Goal: Information Seeking & Learning: Find specific fact

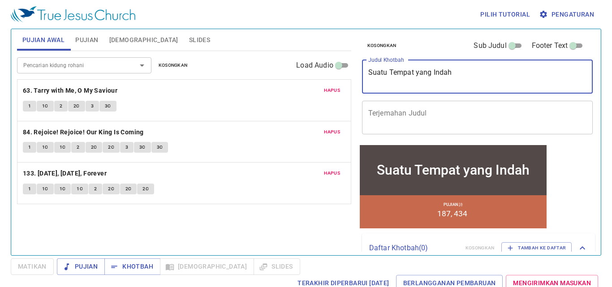
drag, startPoint x: 461, startPoint y: 75, endPoint x: 347, endPoint y: 92, distance: 115.1
click at [351, 93] on div "Pujian Awal Pujian Alkitab Slides Pencarian kidung rohani Pencarian kidung roha…" at bounding box center [305, 139] width 585 height 226
click at [350, 93] on div "Hapus 63. Tarry with Me, O My Saviour 1 1C 2 2C 3 3C" at bounding box center [184, 100] width 334 height 41
click at [419, 72] on textarea "Suatu Tempat yang Indah" at bounding box center [477, 76] width 219 height 17
drag, startPoint x: 453, startPoint y: 71, endPoint x: 366, endPoint y: 79, distance: 86.9
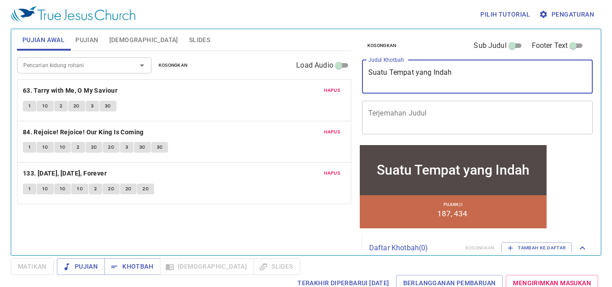
click at [367, 79] on div "Suatu Tempat yang Indah x Judul Khotbah" at bounding box center [477, 77] width 231 height 34
type textarea "Menggemakan Firman Tuhan"
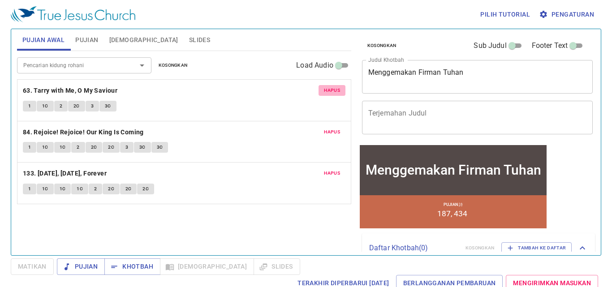
click at [329, 89] on span "Hapus" at bounding box center [332, 91] width 16 height 8
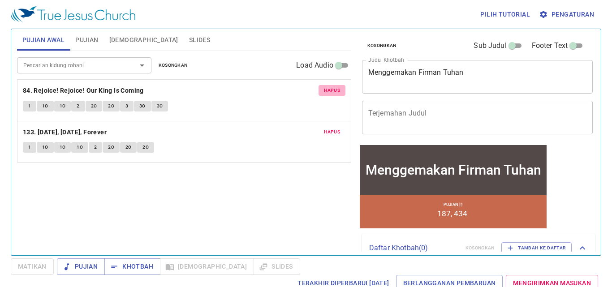
click at [329, 89] on span "Hapus" at bounding box center [332, 91] width 16 height 8
click at [329, 128] on span "Hapus" at bounding box center [332, 132] width 16 height 8
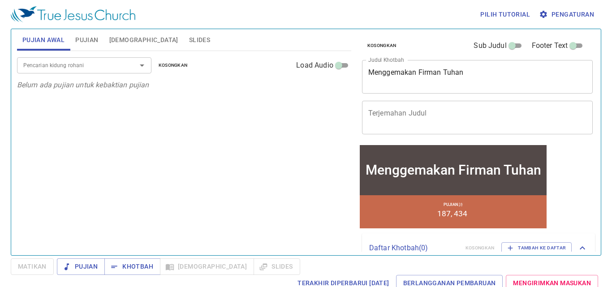
click at [80, 36] on span "Pujian" at bounding box center [86, 40] width 23 height 11
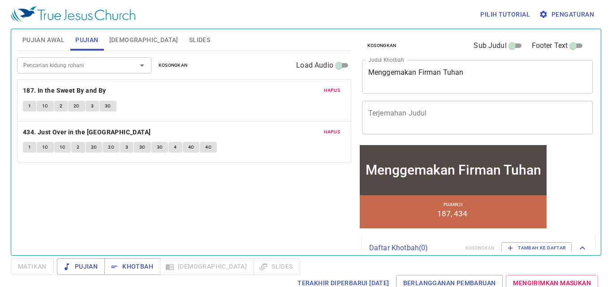
click at [332, 88] on span "Hapus" at bounding box center [332, 91] width 16 height 8
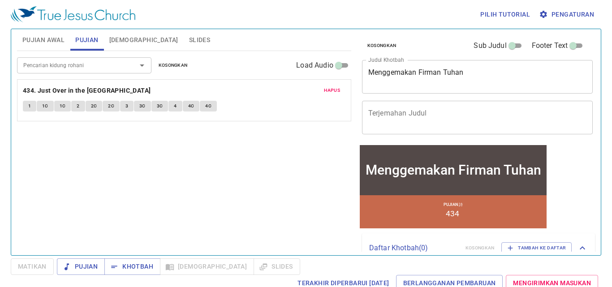
click at [123, 66] on div "Pencarian kidung rohani" at bounding box center [84, 65] width 134 height 16
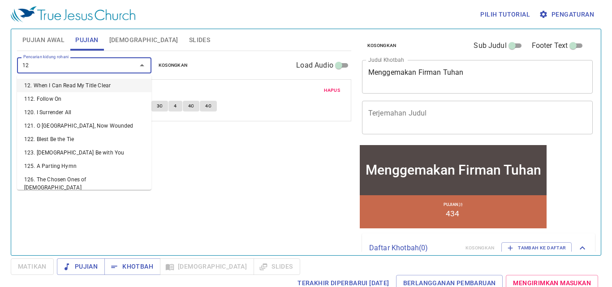
type input "129"
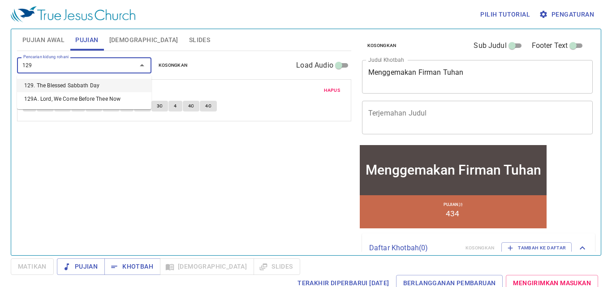
click at [99, 83] on li "129. The Blessed Sabbath Day" at bounding box center [84, 85] width 134 height 13
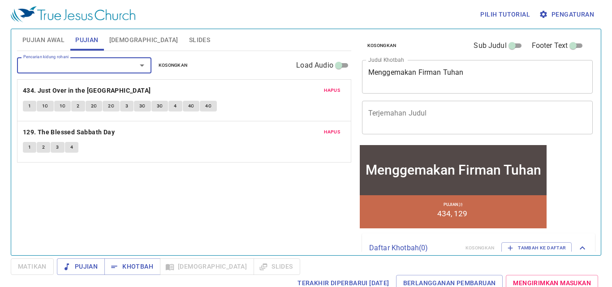
click at [332, 89] on span "Hapus" at bounding box center [332, 91] width 16 height 8
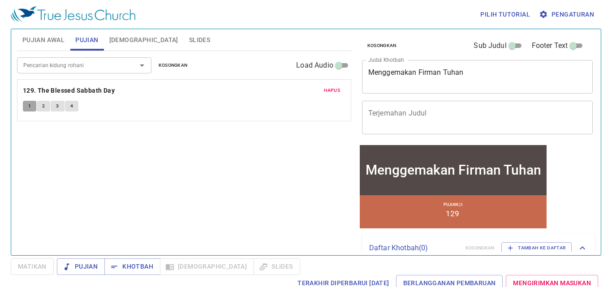
click at [30, 107] on span "1" at bounding box center [29, 106] width 3 height 8
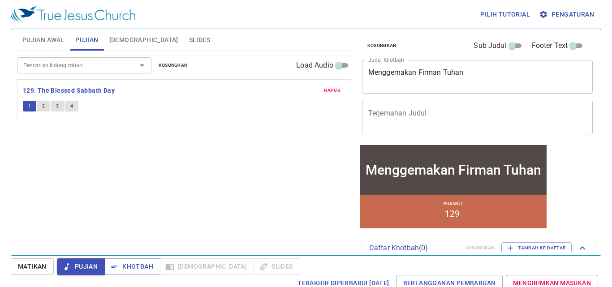
click at [557, 9] on span "Pengaturan" at bounding box center [567, 14] width 53 height 11
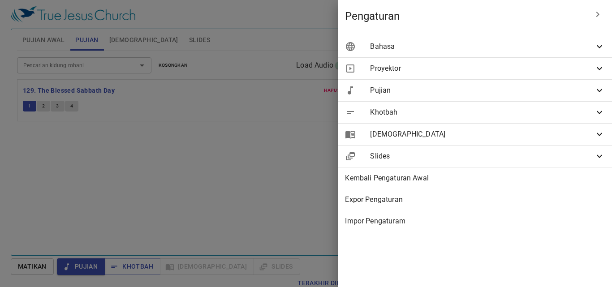
click at [406, 51] on span "Bahasa" at bounding box center [482, 46] width 224 height 11
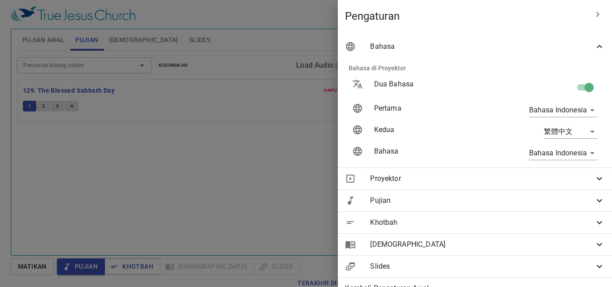
click at [574, 85] on input "checkbox" at bounding box center [589, 89] width 51 height 17
checkbox input "false"
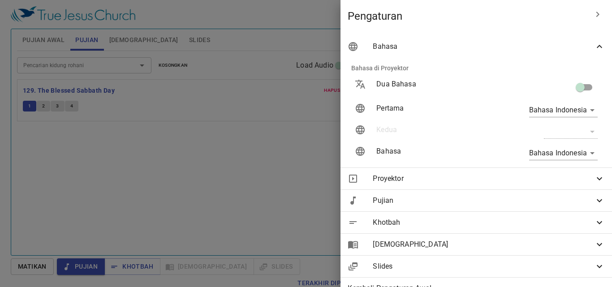
click at [593, 16] on icon "button" at bounding box center [598, 14] width 11 height 11
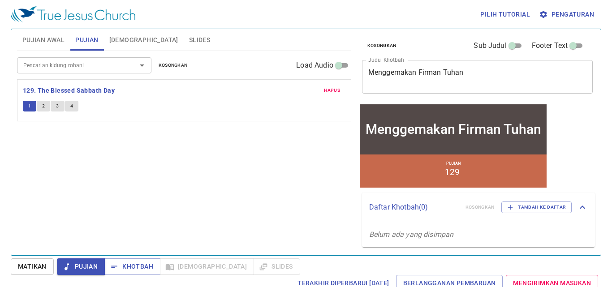
click at [73, 68] on input "Pencarian kidung rohani" at bounding box center [71, 65] width 103 height 10
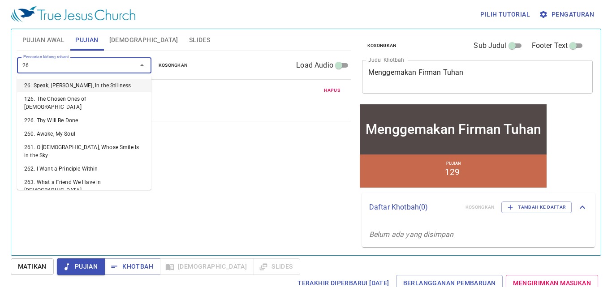
type input "269"
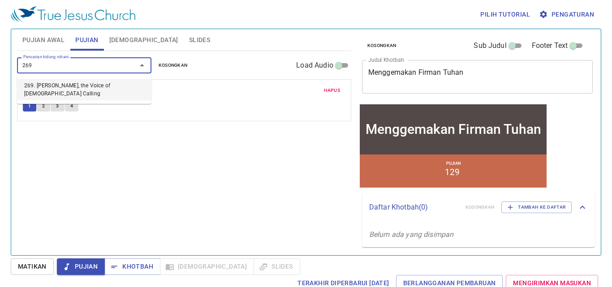
click at [90, 86] on li "269. Hark, the Voice of Jesus Calling" at bounding box center [84, 90] width 134 height 22
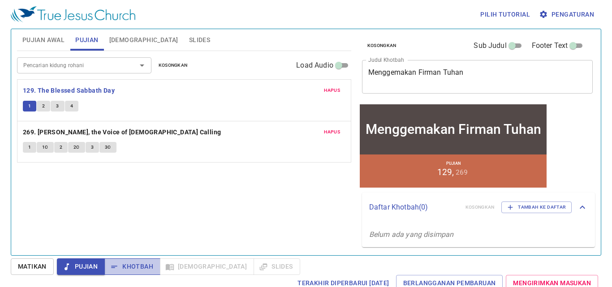
click at [138, 269] on span "Khotbah" at bounding box center [133, 266] width 42 height 11
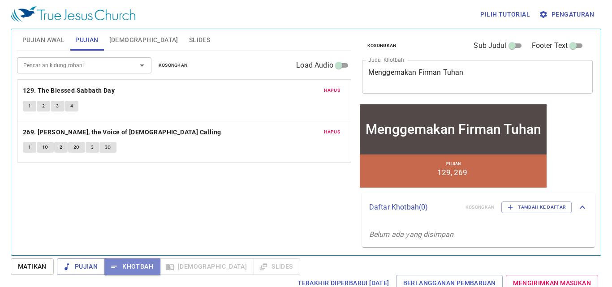
click at [138, 269] on span "Khotbah" at bounding box center [133, 266] width 42 height 11
click at [217, 205] on div "Pencarian kidung rohani Pencarian kidung rohani Kosongkan Load Audio Hapus 129.…" at bounding box center [184, 149] width 334 height 197
click at [41, 266] on span "Matikan" at bounding box center [32, 266] width 29 height 11
click at [41, 266] on span "Matikan" at bounding box center [32, 267] width 43 height 17
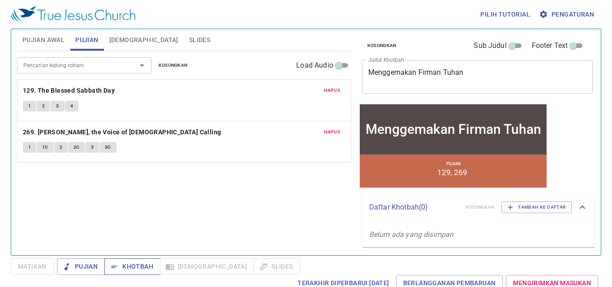
click at [129, 269] on span "Khotbah" at bounding box center [133, 266] width 42 height 11
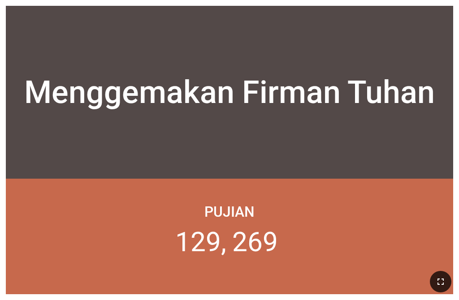
click at [358, 278] on button "button" at bounding box center [441, 282] width 22 height 22
